Goal: Information Seeking & Learning: Understand process/instructions

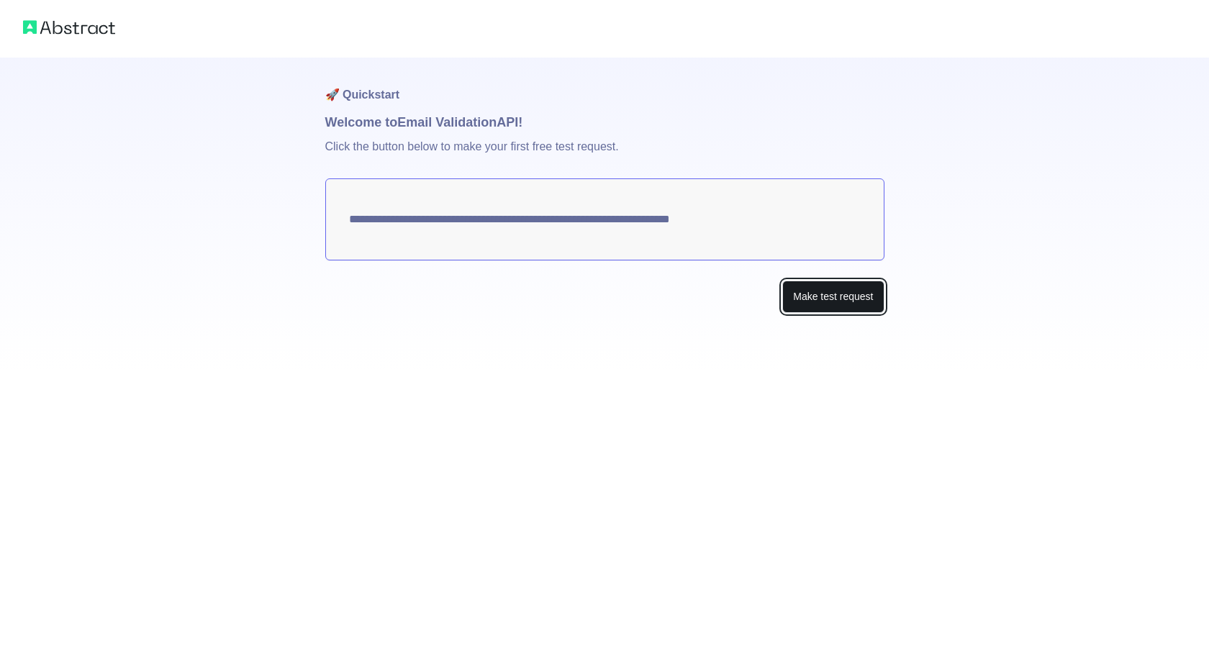
click at [794, 299] on button "Make test request" at bounding box center [832, 297] width 101 height 32
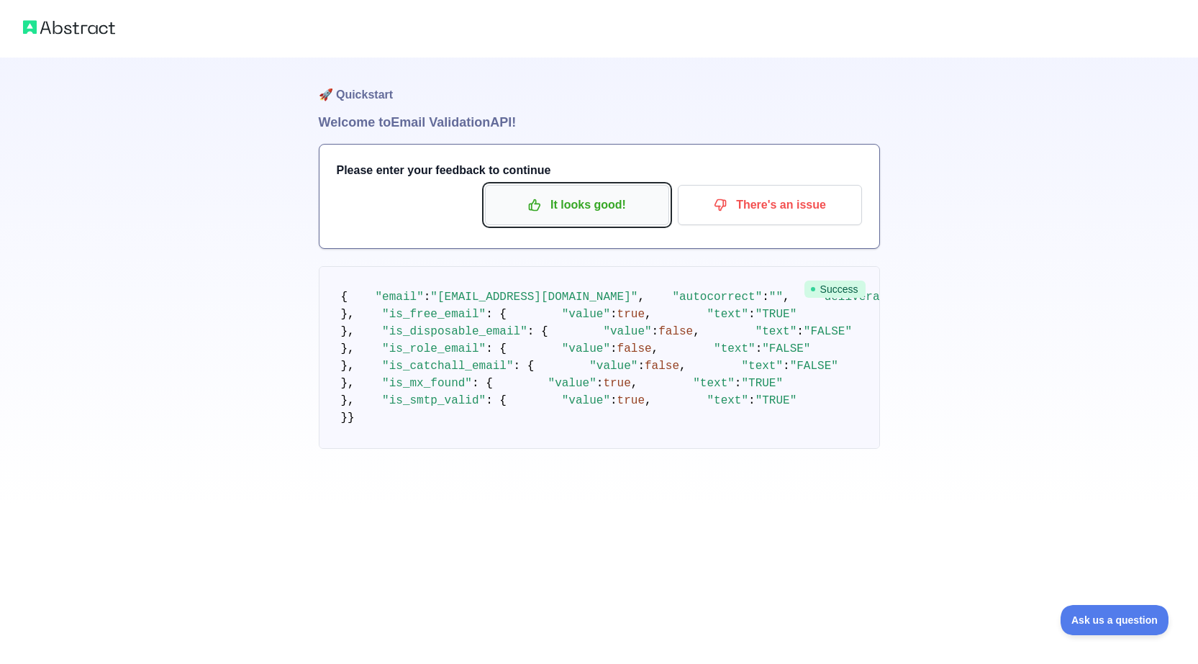
click at [605, 209] on p "It looks good!" at bounding box center [577, 205] width 163 height 24
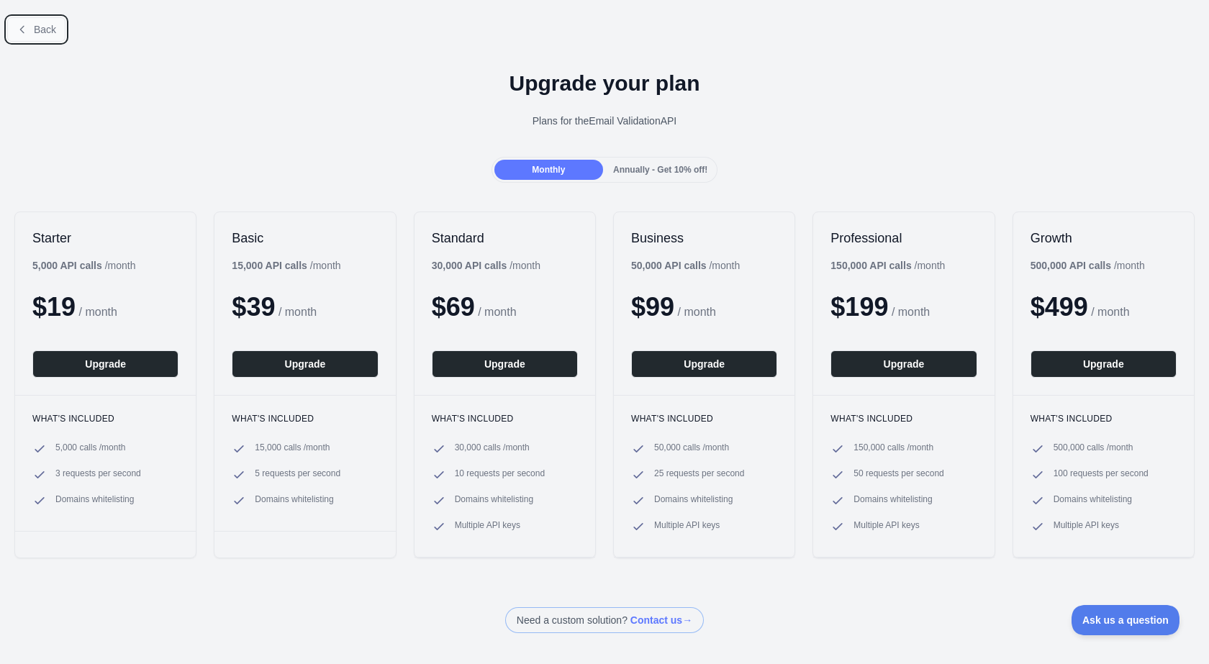
click at [31, 38] on button "Back" at bounding box center [36, 29] width 58 height 24
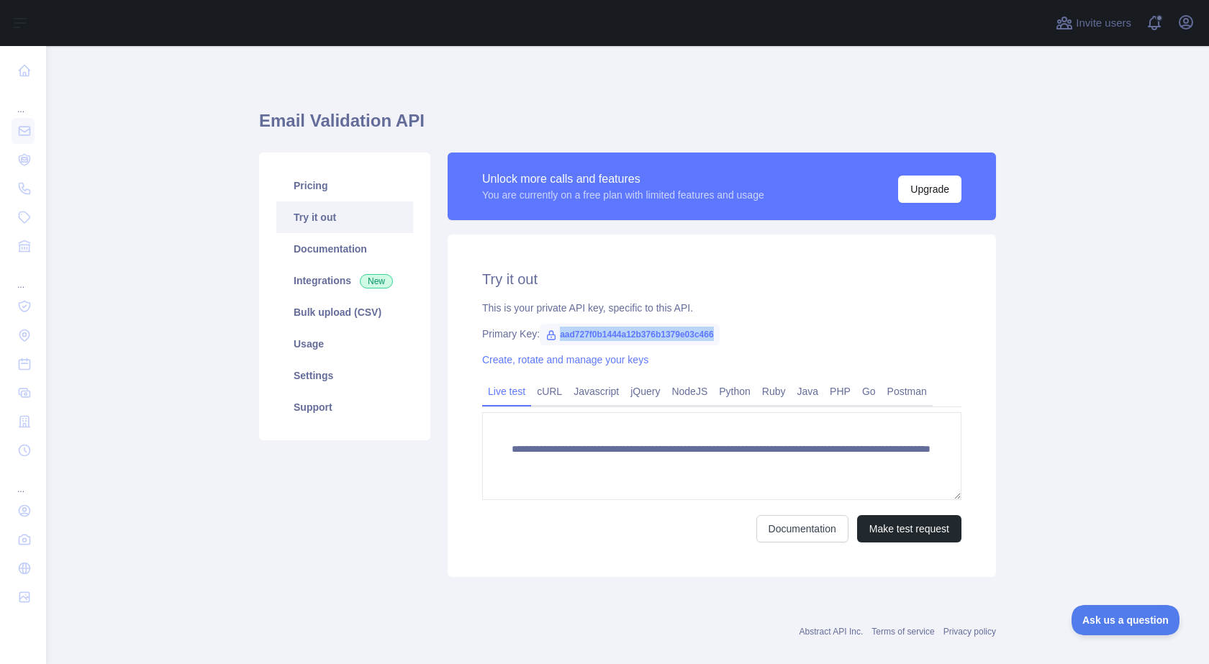
drag, startPoint x: 707, startPoint y: 332, endPoint x: 548, endPoint y: 333, distance: 159.7
click at [548, 333] on span "aad727f0b1444a12b376b1379e03c466" at bounding box center [630, 335] width 180 height 22
copy span "aad727f0b1444a12b376b1379e03c466"
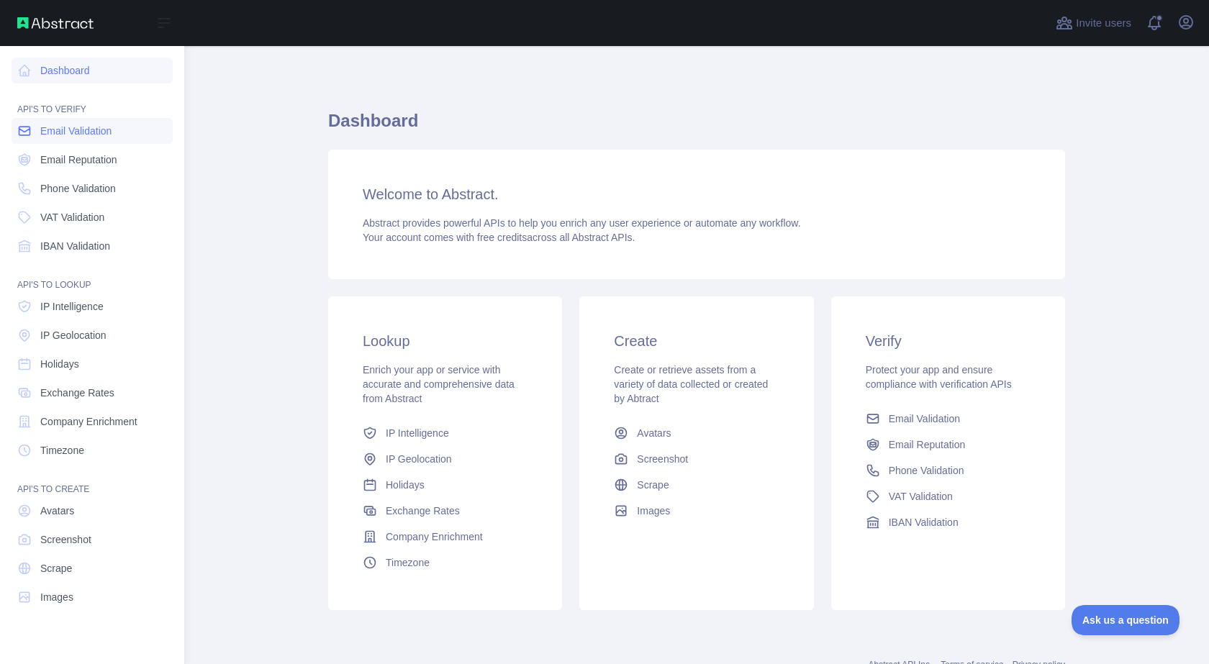
click at [83, 135] on span "Email Validation" at bounding box center [75, 131] width 71 height 14
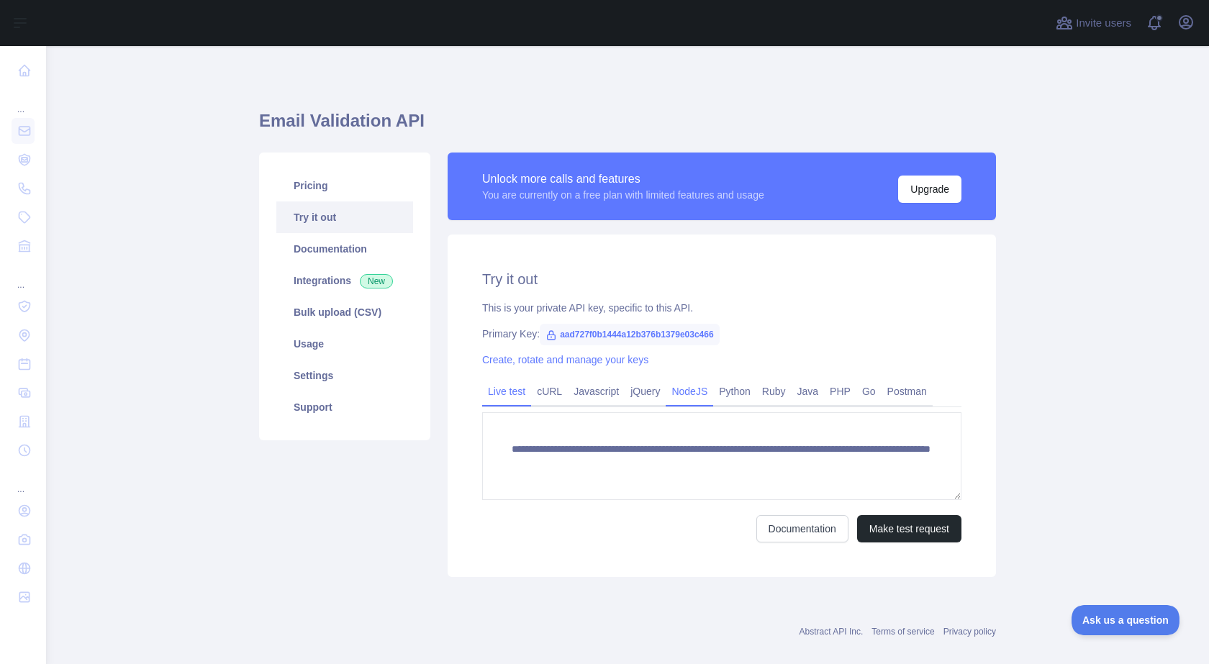
click at [680, 389] on link "NodeJS" at bounding box center [689, 391] width 47 height 23
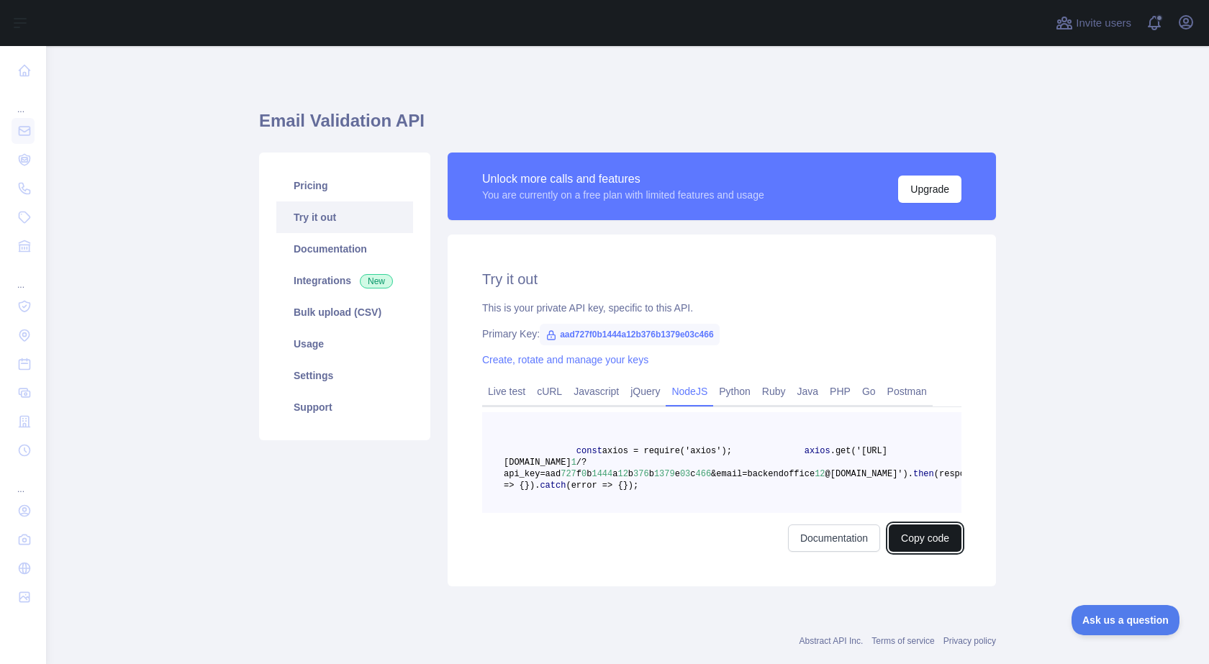
click at [912, 552] on button "Copy code" at bounding box center [925, 538] width 73 height 27
click at [327, 287] on link "Integrations New" at bounding box center [344, 281] width 137 height 32
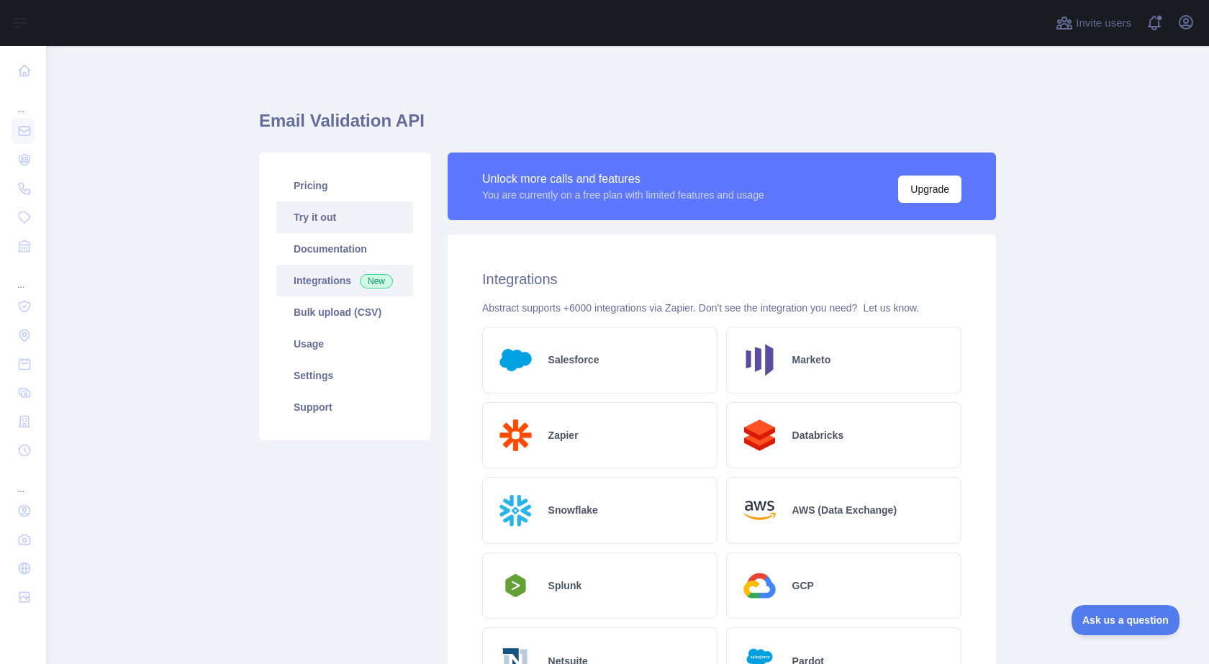
click at [334, 224] on link "Try it out" at bounding box center [344, 217] width 137 height 32
